Goal: Contribute content

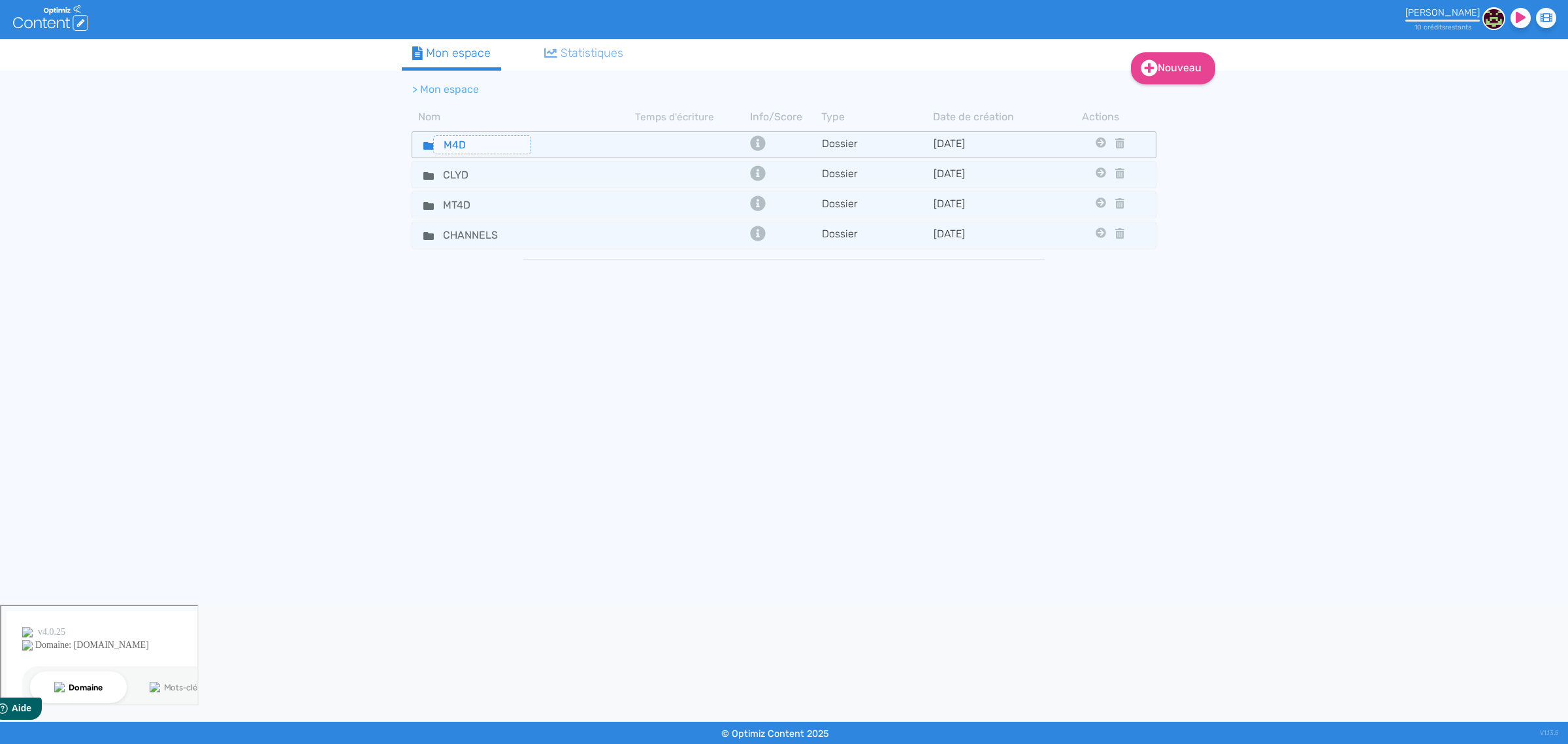
click at [497, 138] on input "M4D" at bounding box center [482, 145] width 98 height 19
click at [547, 148] on div "M4D" at bounding box center [524, 145] width 220 height 19
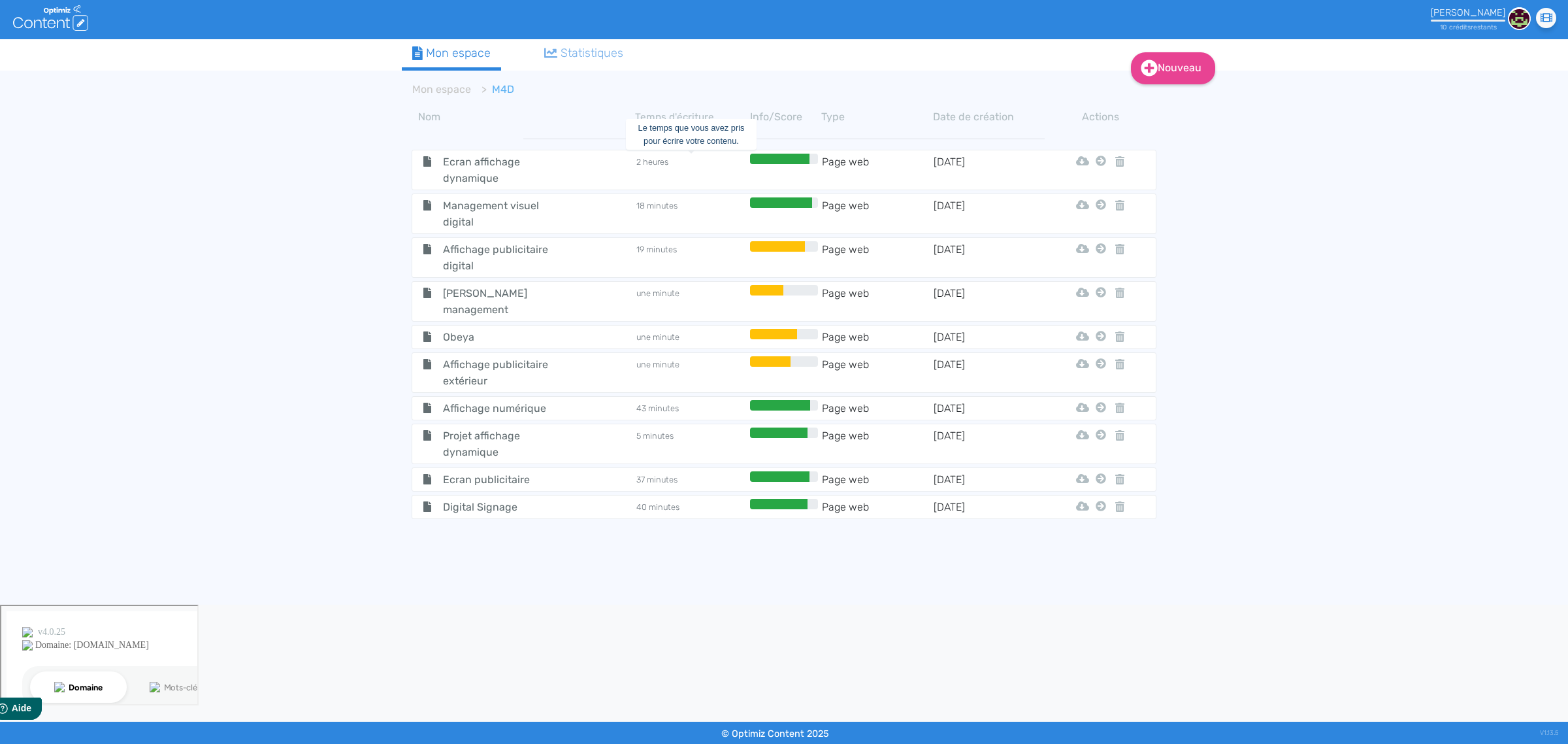
click at [681, 171] on td "2 heures" at bounding box center [691, 169] width 112 height 33
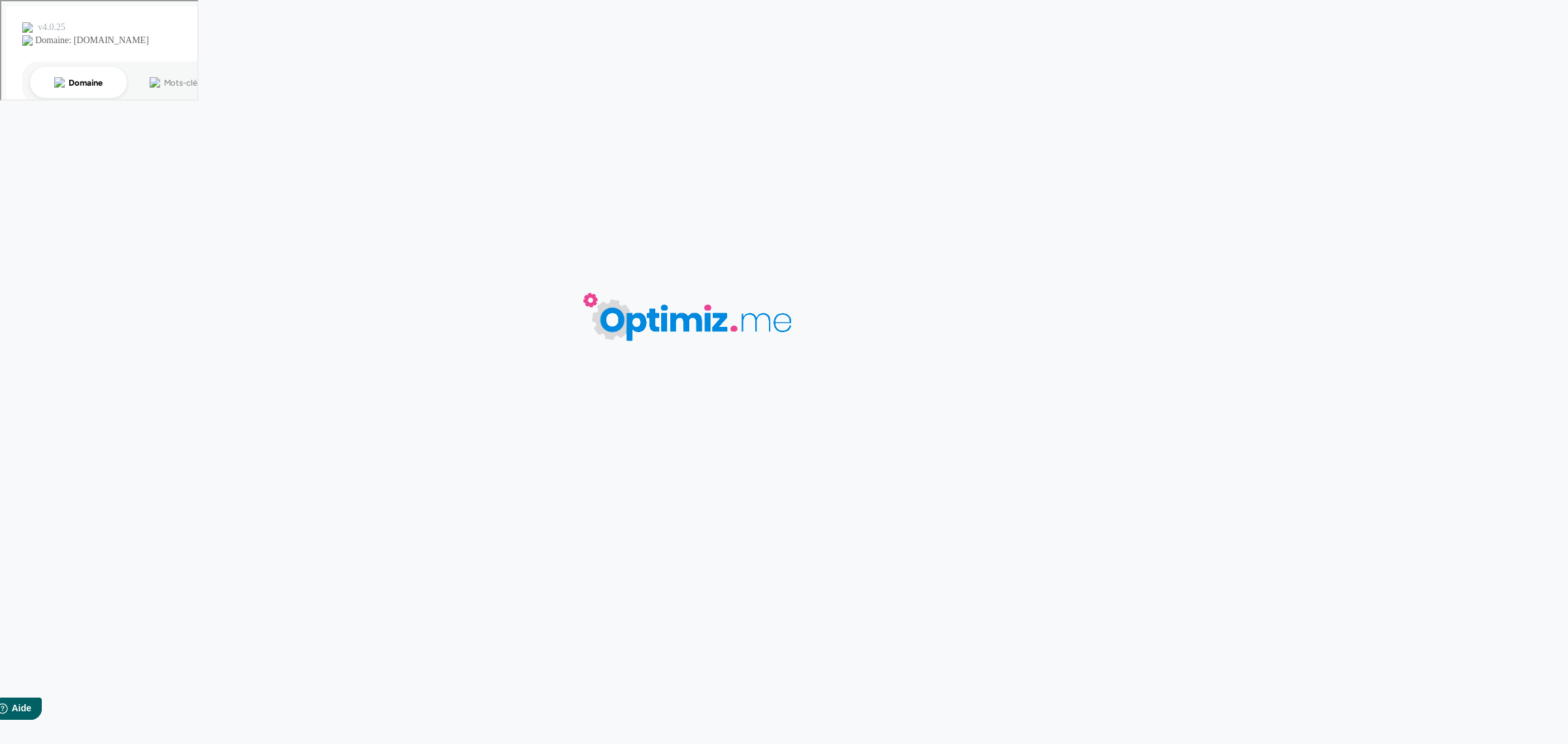
click at [681, 171] on body "0 mots 0.00 minutes 0 /0 mots Score SEO 0 /- termes Sauvegardé Contenu Métadonn…" at bounding box center [784, 372] width 1568 height 744
type input "Ecran affichage dynamique"
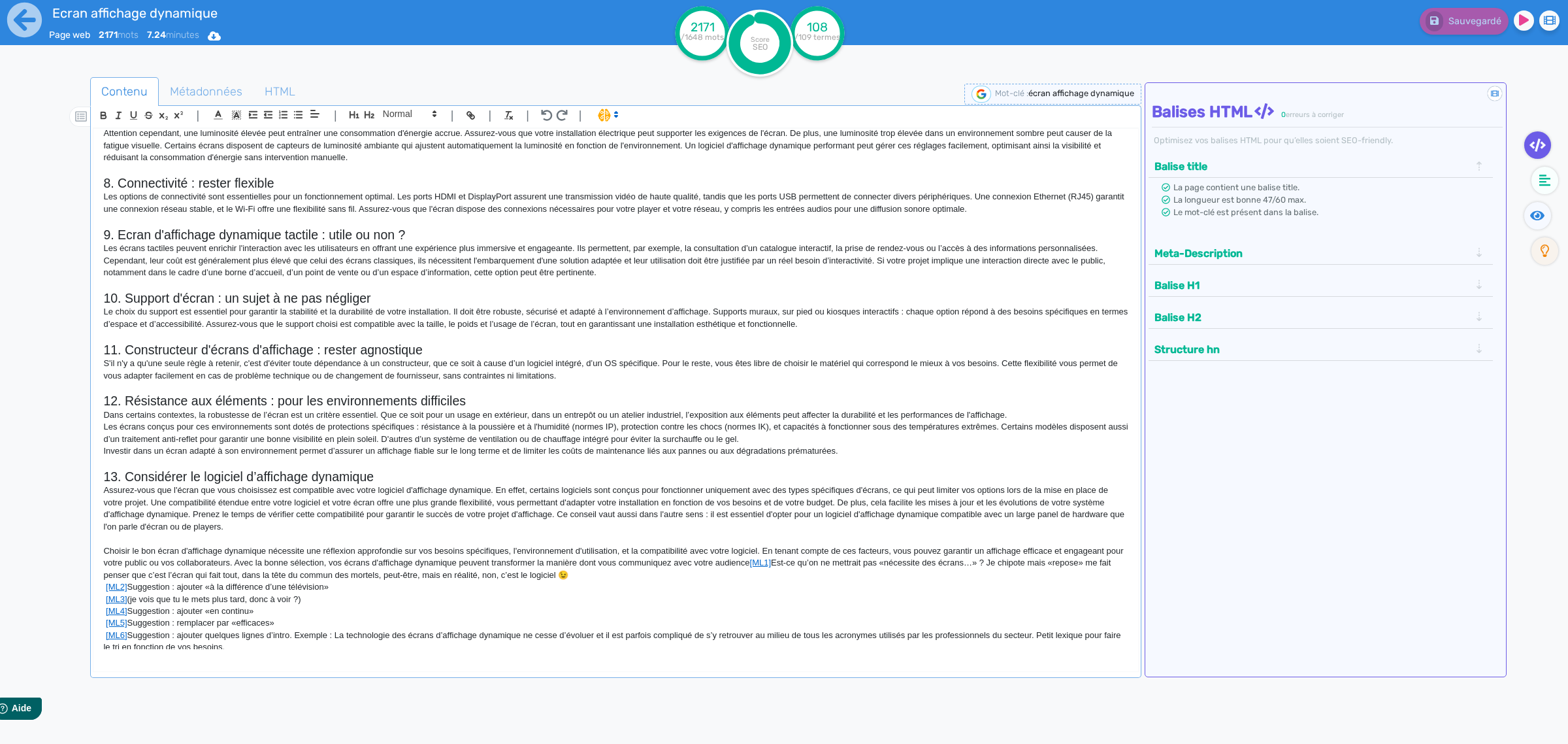
scroll to position [1028, 0]
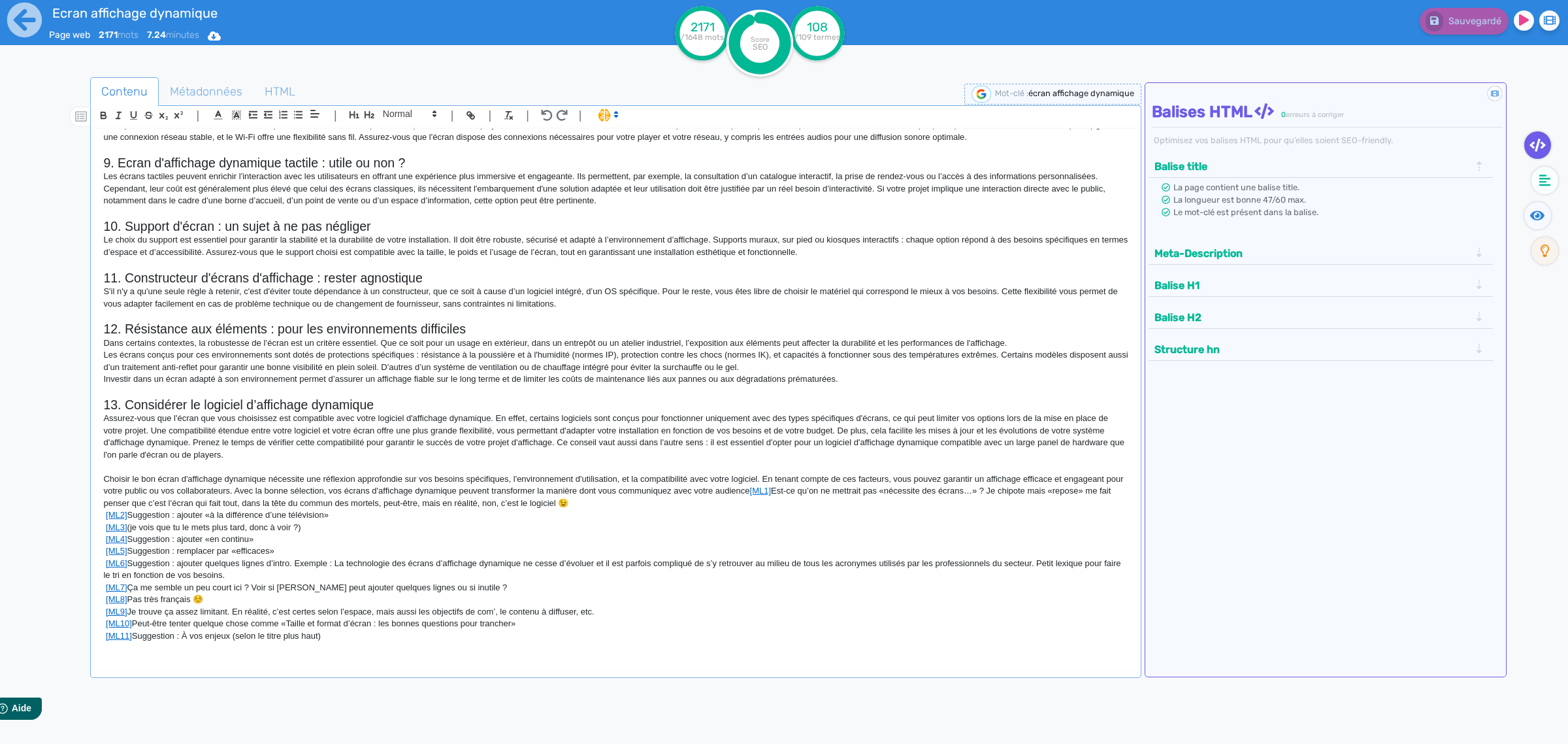
click at [376, 642] on p "[ML11] Suggestion : À vos enjeux (selon le titre plus haut)" at bounding box center [615, 635] width 1025 height 12
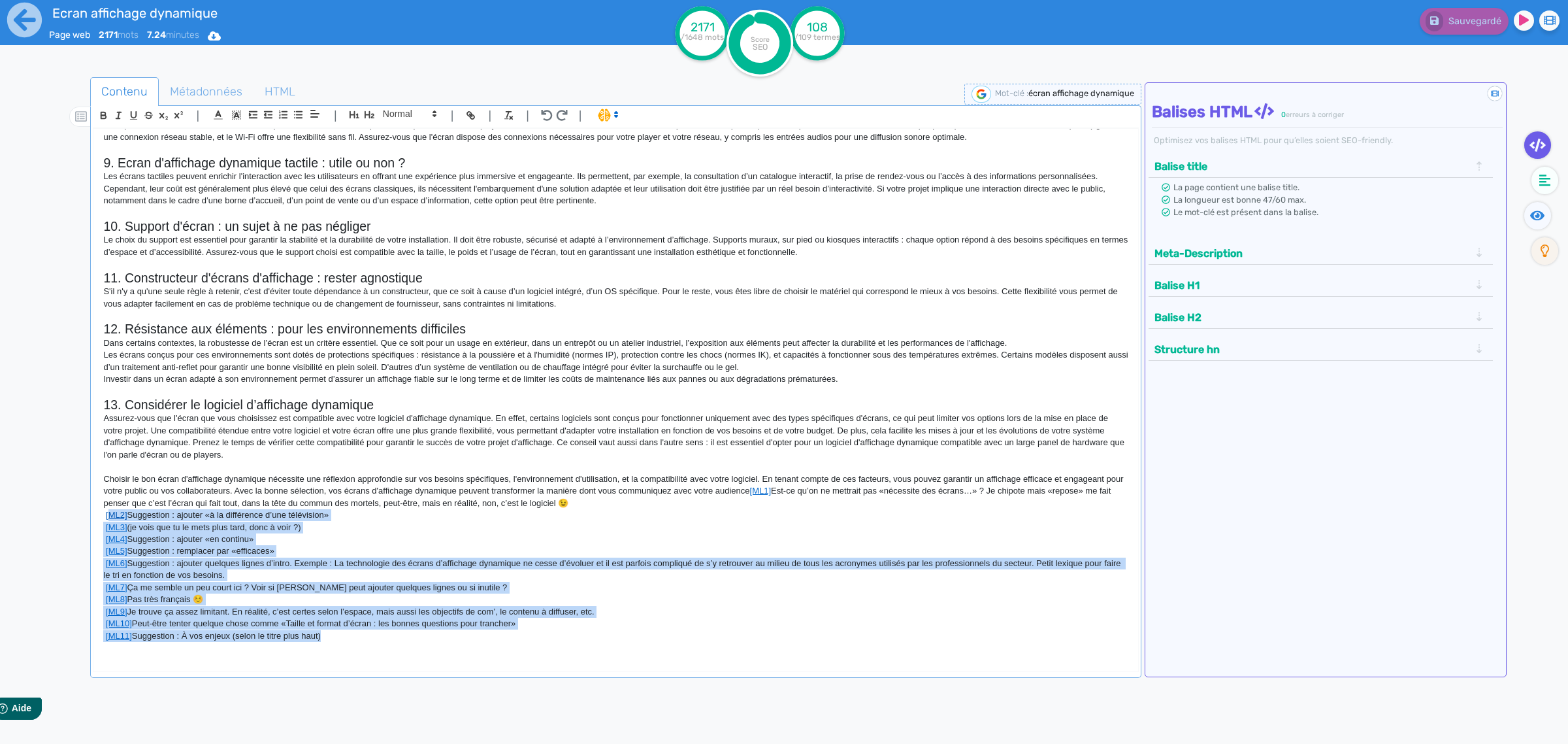
drag, startPoint x: 341, startPoint y: 644, endPoint x: 105, endPoint y: 519, distance: 267.1
click at [105, 519] on div "Écrans d'affichage dynamique : Guide complet pour choisir votre matériel L’affi…" at bounding box center [616, 389] width 1045 height 521
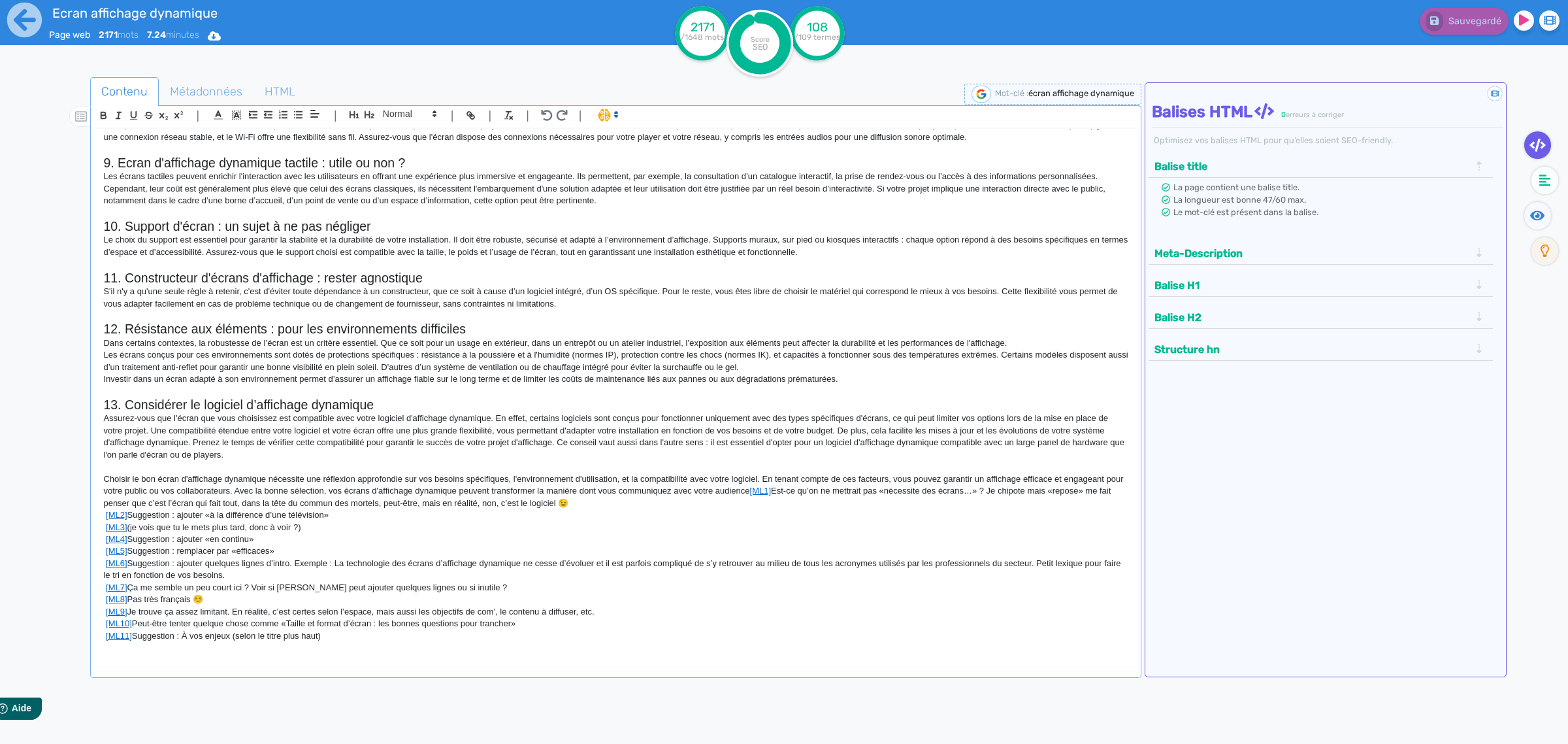
scroll to position [906, 0]
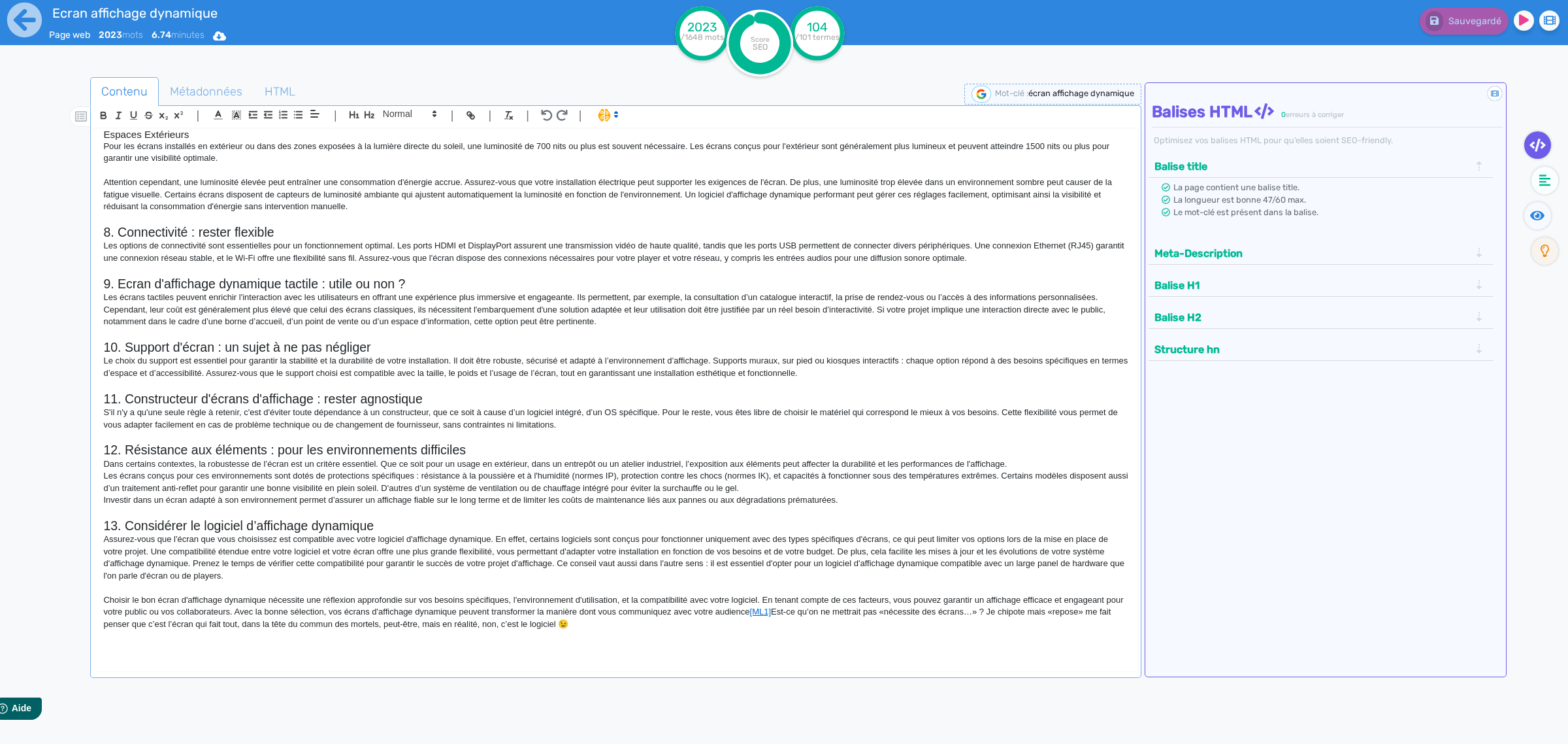
click at [47, 86] on div at bounding box center [63, 449] width 52 height 752
click at [1288, 50] on div "Sauvegardé" at bounding box center [1254, 32] width 627 height 64
click at [529, 66] on div "Contenu Métadonnées HTML | | H3 H4 H5 H6 Normal | | | | Écrans d'affichage dyna…" at bounding box center [800, 445] width 1537 height 762
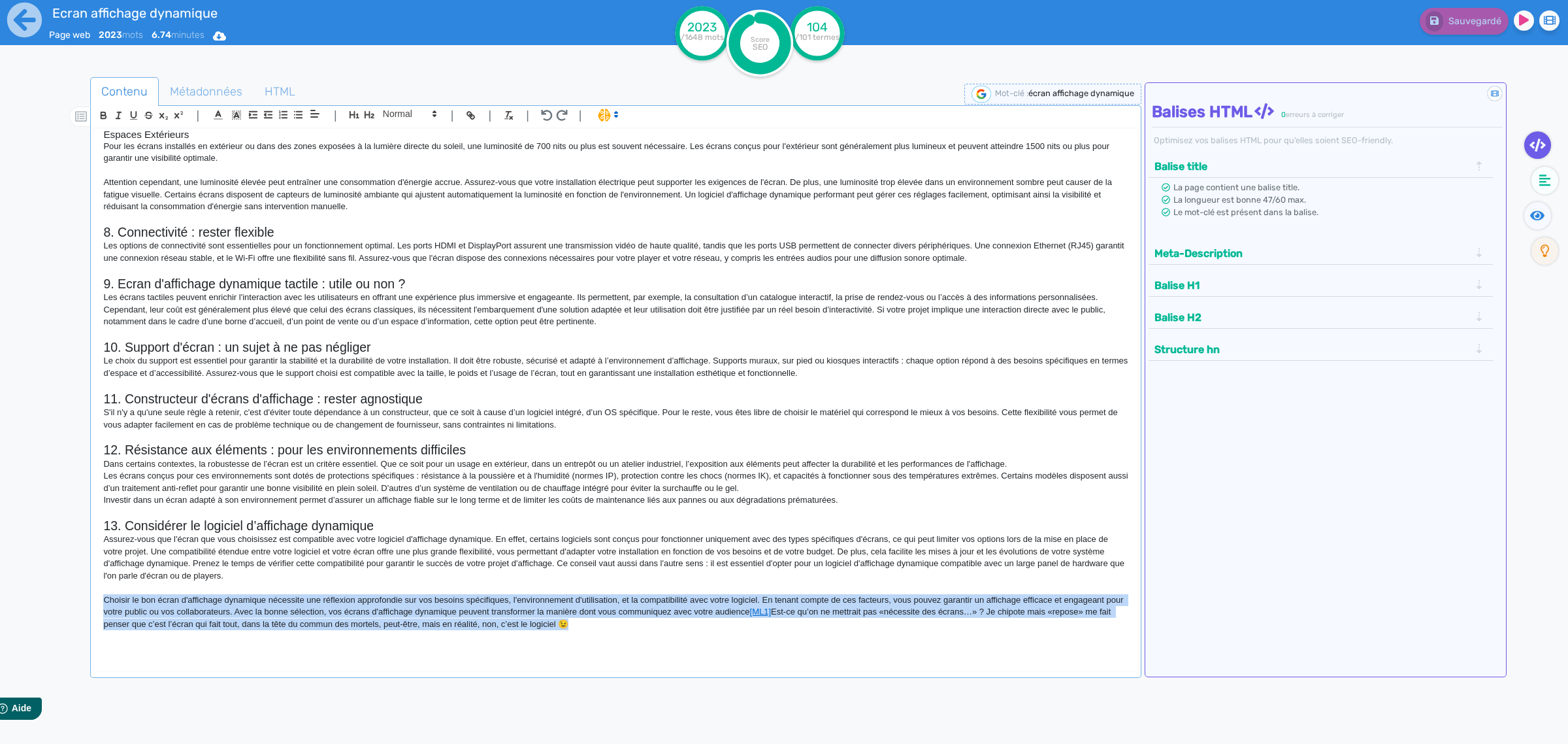
drag, startPoint x: 611, startPoint y: 629, endPoint x: 93, endPoint y: 601, distance: 518.8
click at [93, 601] on div "Écrans d'affichage dynamique : Guide complet pour choisir votre matériel L’affi…" at bounding box center [616, 389] width 1045 height 521
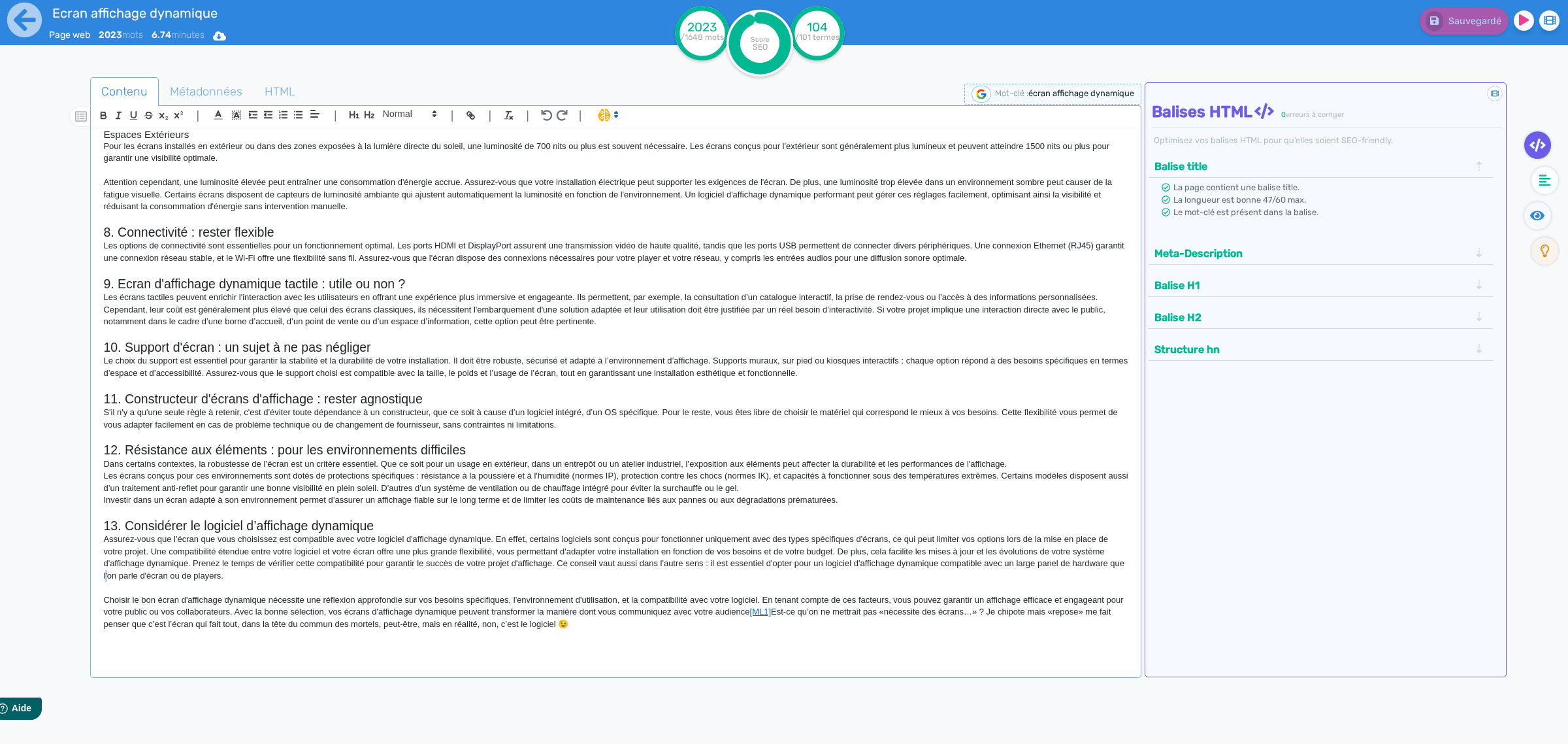
click at [124, 572] on p "Assurez-vous que l'écran que vous choisissez est compatible avec votre logiciel…" at bounding box center [615, 557] width 1025 height 49
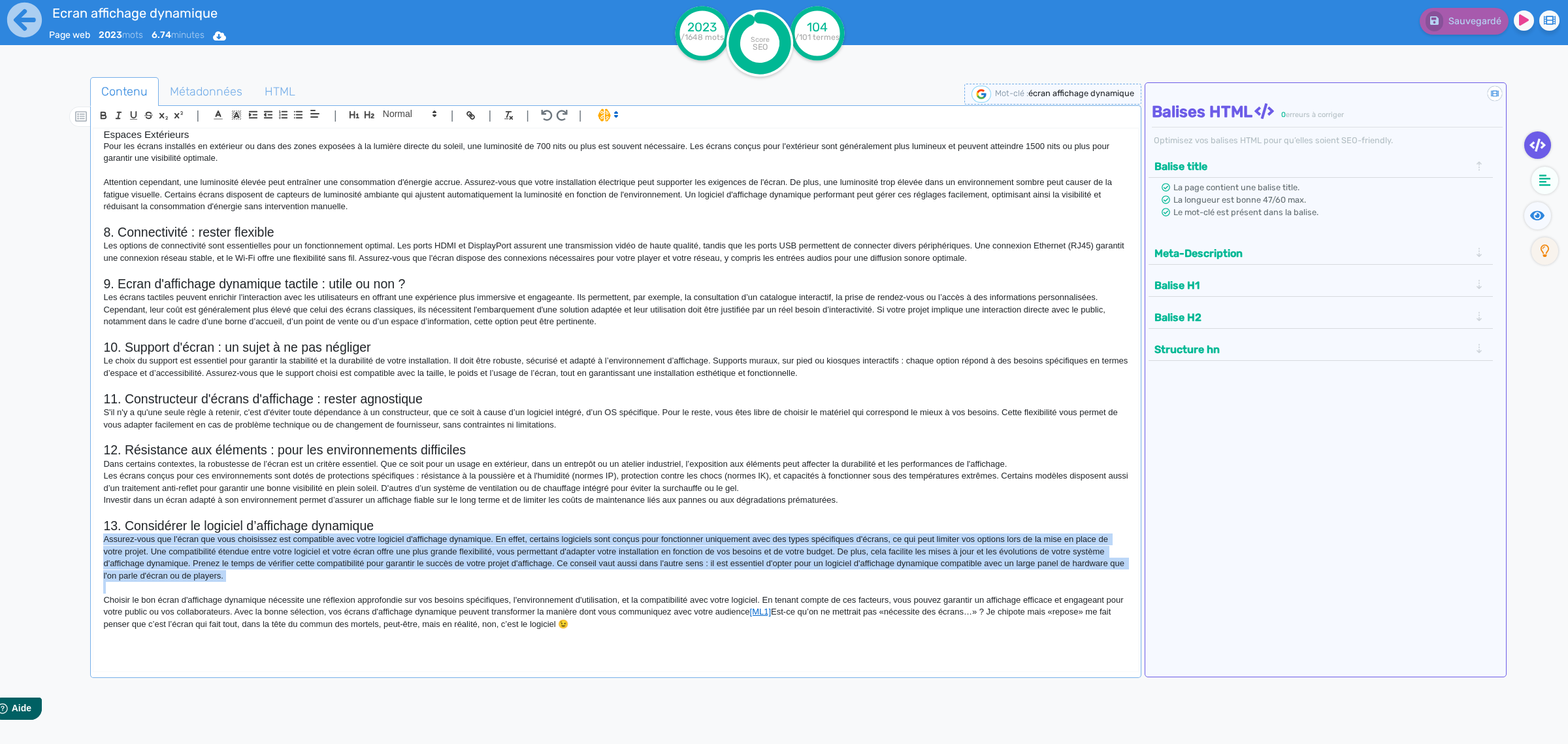
drag, startPoint x: 185, startPoint y: 586, endPoint x: 96, endPoint y: 540, distance: 100.2
click at [96, 540] on div "Écrans d'affichage dynamique : Guide complet pour choisir votre matériel L’affi…" at bounding box center [616, 389] width 1045 height 521
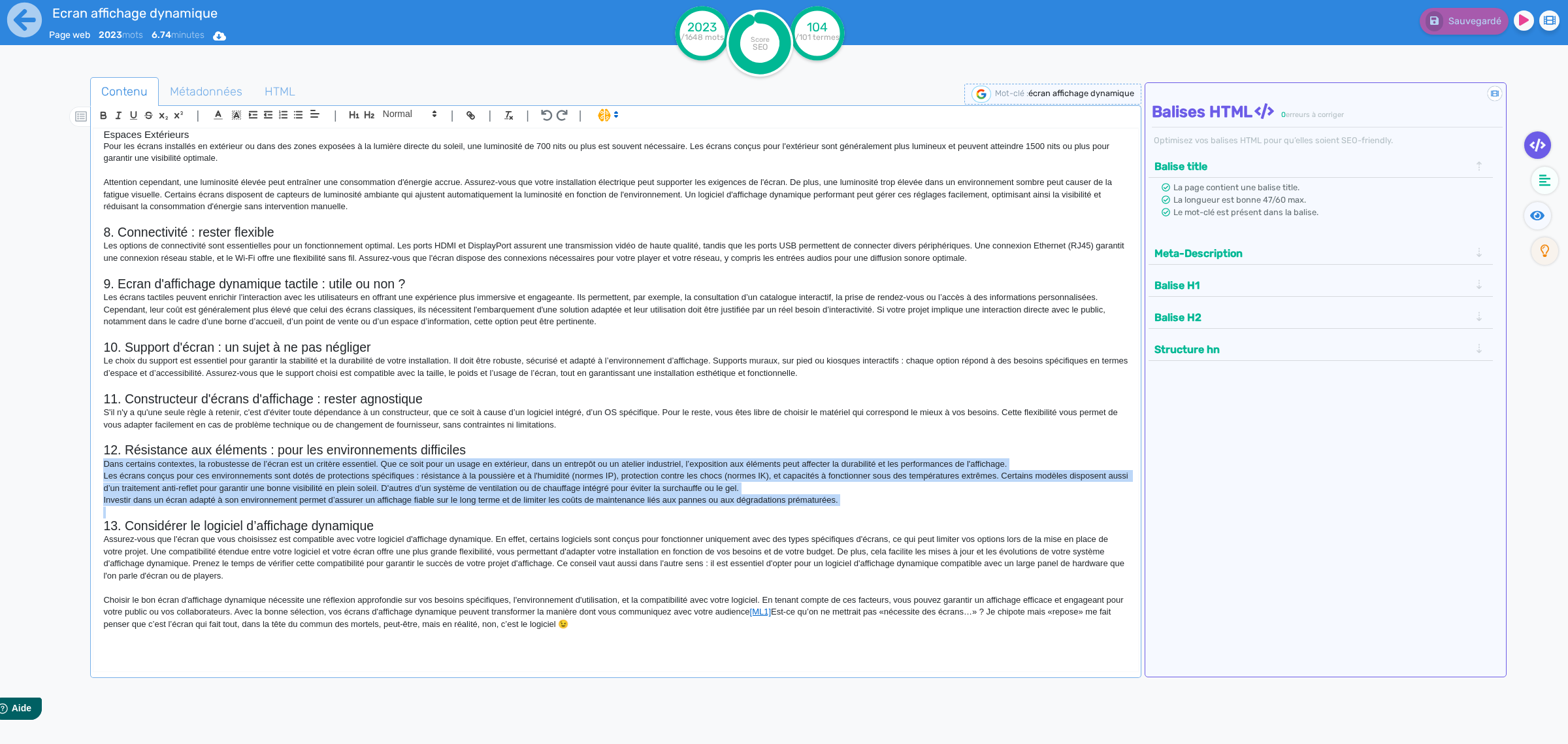
drag, startPoint x: 103, startPoint y: 507, endPoint x: 105, endPoint y: 463, distance: 44.0
click at [105, 463] on div "Écrans d'affichage dynamique : Guide complet pour choisir votre matériel L’affi…" at bounding box center [616, 389] width 1045 height 521
click at [863, 507] on p at bounding box center [615, 512] width 1025 height 12
drag, startPoint x: 101, startPoint y: 511, endPoint x: 95, endPoint y: 468, distance: 43.4
click at [95, 468] on div "Écrans d'affichage dynamique : Guide complet pour choisir votre matériel L’affi…" at bounding box center [616, 389] width 1045 height 521
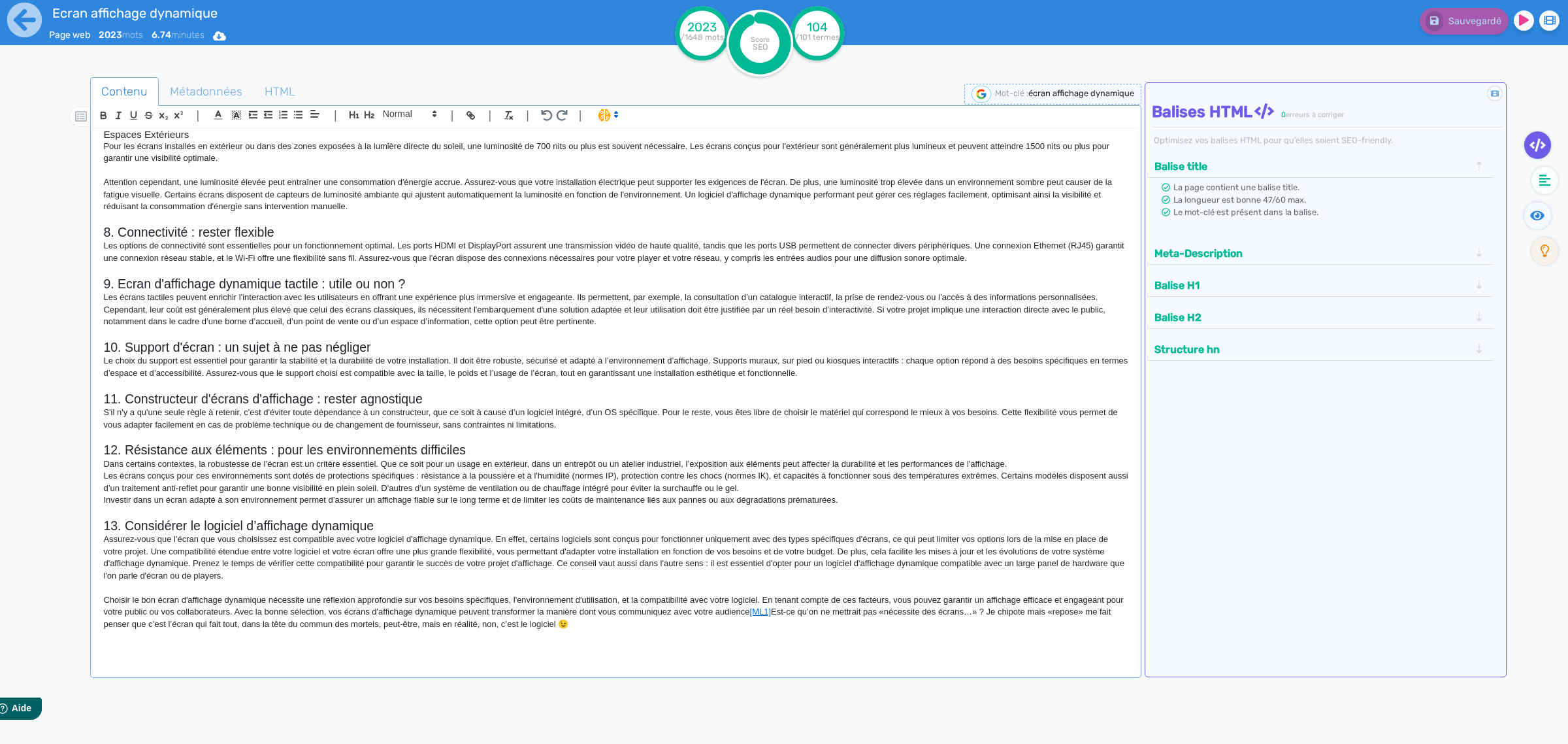
click at [100, 520] on div "Écrans d'affichage dynamique : Guide complet pour choisir votre matériel L’affi…" at bounding box center [616, 389] width 1045 height 521
click at [103, 515] on p at bounding box center [615, 512] width 1025 height 12
